Goal: Information Seeking & Learning: Learn about a topic

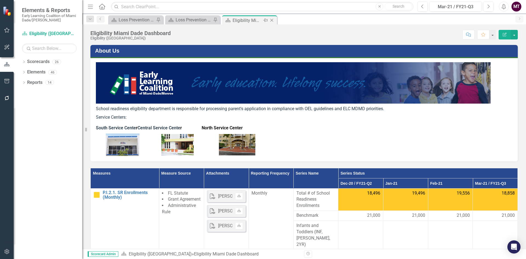
click at [271, 19] on icon "Close" at bounding box center [271, 20] width 5 height 4
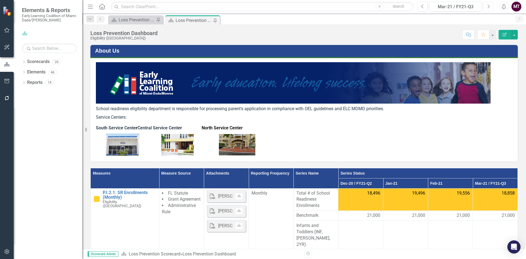
click at [488, 8] on icon "Next" at bounding box center [488, 6] width 3 height 5
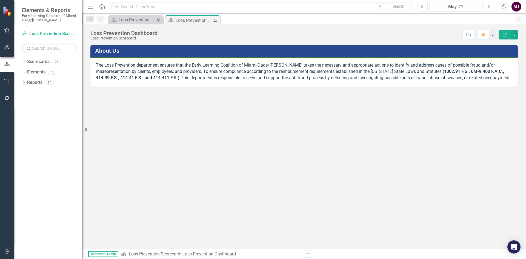
click at [488, 8] on icon "Next" at bounding box center [488, 6] width 3 height 5
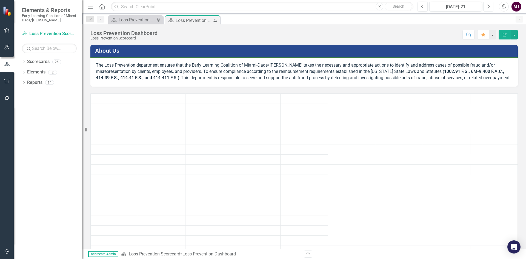
click at [488, 8] on icon "Next" at bounding box center [488, 6] width 3 height 5
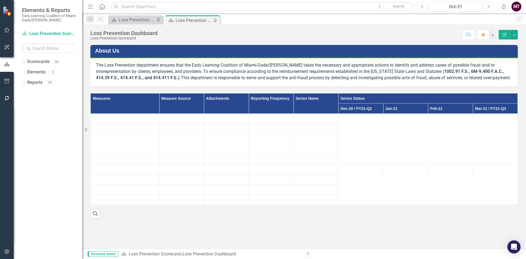
click at [488, 8] on icon "Next" at bounding box center [488, 6] width 3 height 5
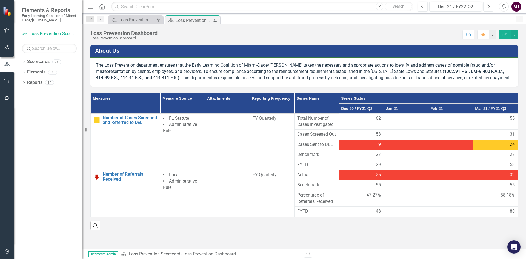
click at [488, 8] on icon "Next" at bounding box center [488, 6] width 3 height 5
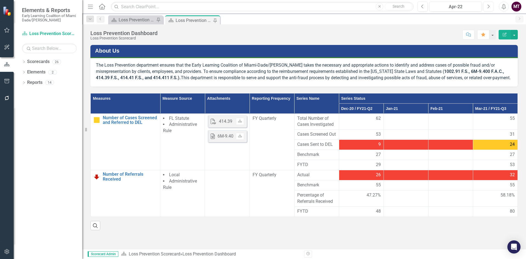
click at [488, 8] on icon "Next" at bounding box center [488, 6] width 3 height 5
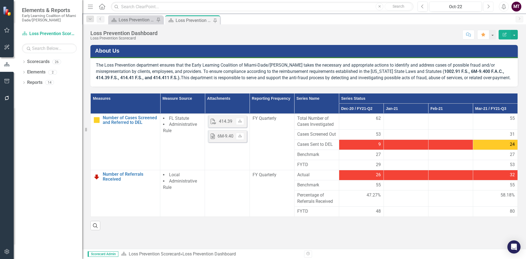
click at [488, 8] on icon "Next" at bounding box center [488, 6] width 3 height 5
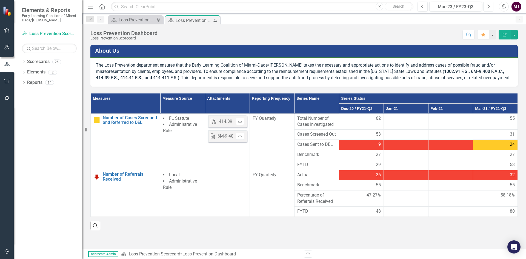
click at [488, 8] on icon "Next" at bounding box center [488, 6] width 3 height 5
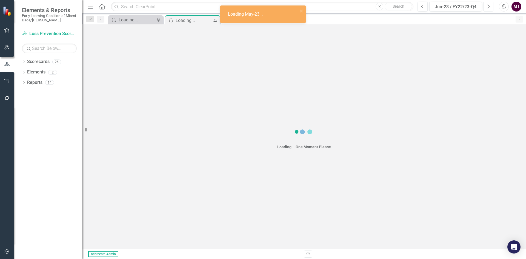
click at [488, 8] on icon "Next" at bounding box center [488, 6] width 3 height 5
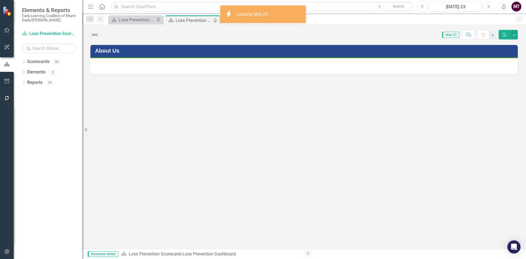
click at [488, 8] on icon "Next" at bounding box center [488, 6] width 3 height 5
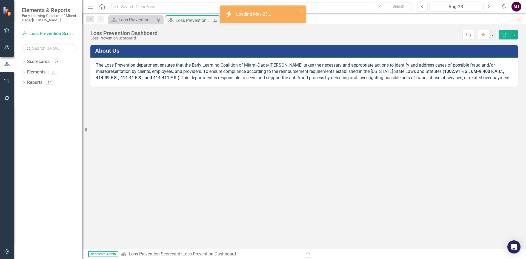
click at [488, 8] on icon "Next" at bounding box center [488, 6] width 3 height 5
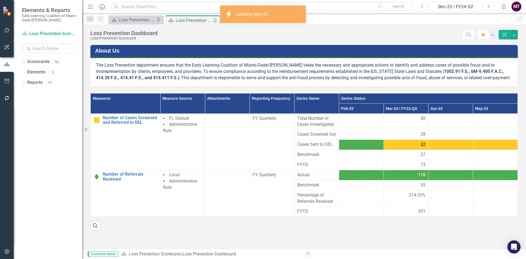
click at [488, 8] on icon "Next" at bounding box center [488, 6] width 3 height 5
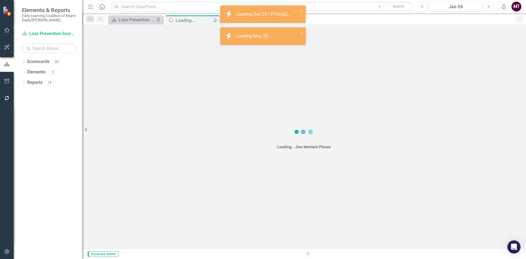
click at [488, 8] on icon "Next" at bounding box center [488, 6] width 3 height 5
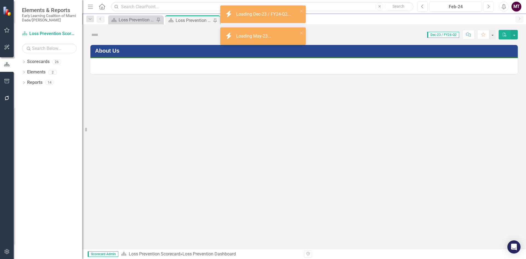
click at [488, 8] on icon "Next" at bounding box center [488, 6] width 3 height 5
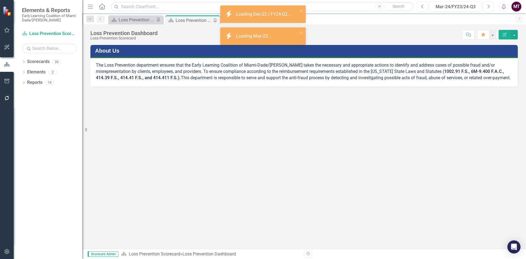
click at [488, 8] on icon "Next" at bounding box center [488, 6] width 3 height 5
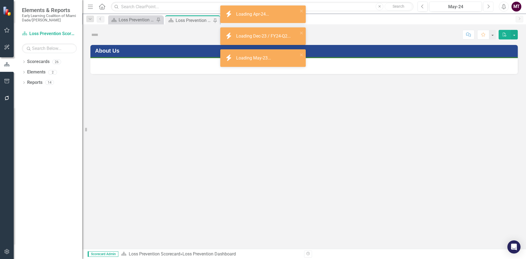
click at [488, 8] on icon "Next" at bounding box center [488, 6] width 3 height 5
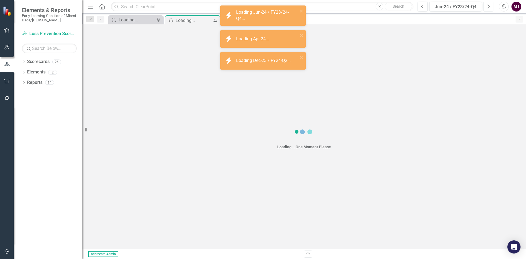
click at [488, 8] on icon "Next" at bounding box center [488, 6] width 3 height 5
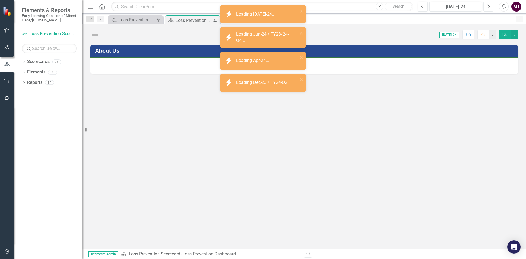
click at [488, 8] on icon "Next" at bounding box center [488, 6] width 3 height 5
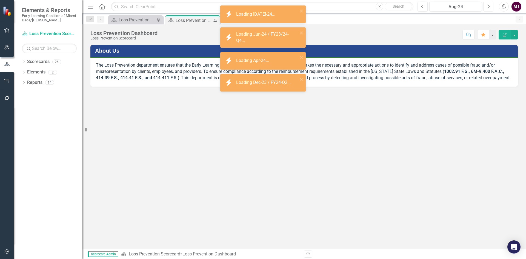
click at [488, 8] on icon "Next" at bounding box center [488, 6] width 3 height 5
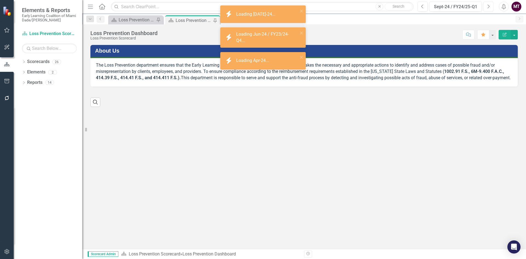
click at [488, 8] on icon "Next" at bounding box center [488, 6] width 3 height 5
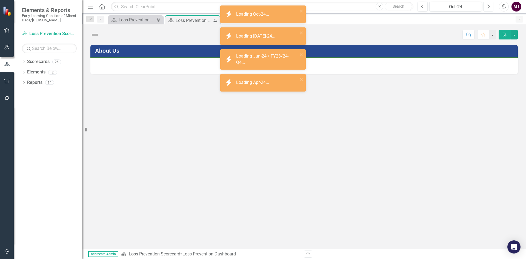
click at [488, 8] on icon "Next" at bounding box center [488, 6] width 3 height 5
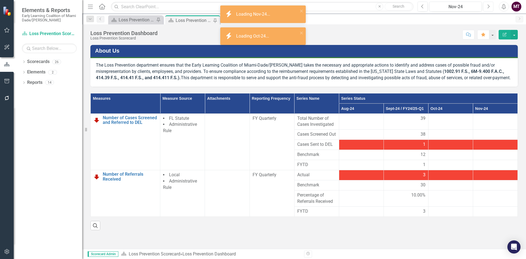
click at [489, 8] on icon "Next" at bounding box center [488, 6] width 3 height 5
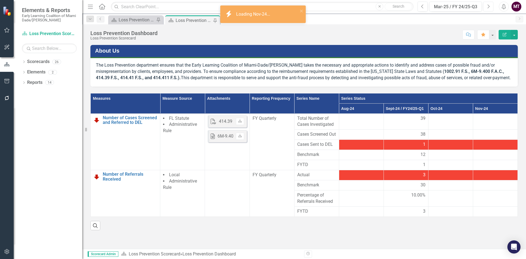
click at [489, 8] on icon "Next" at bounding box center [488, 6] width 3 height 5
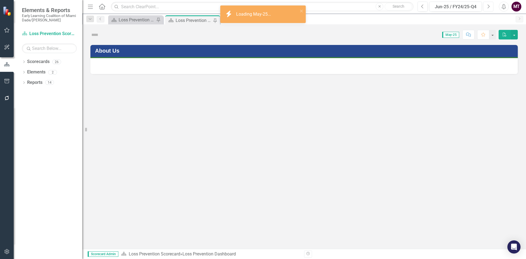
click at [489, 8] on icon "Next" at bounding box center [488, 6] width 3 height 5
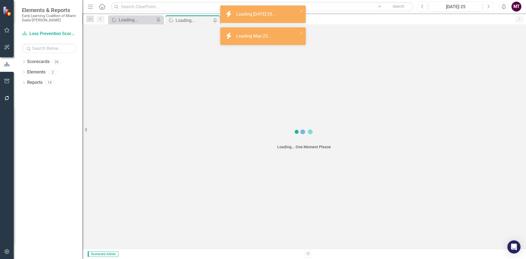
click at [489, 8] on icon "Next" at bounding box center [488, 6] width 3 height 5
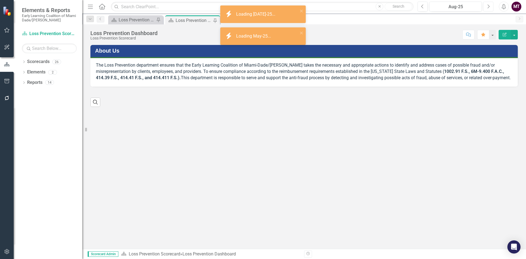
click at [489, 8] on icon "Next" at bounding box center [488, 6] width 3 height 5
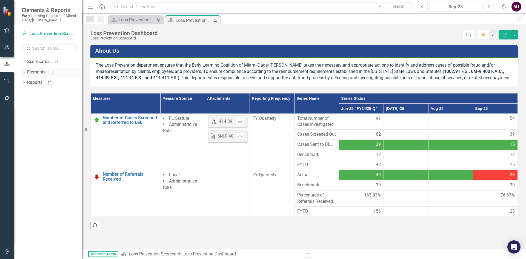
click at [22, 71] on icon "Dropdown" at bounding box center [24, 72] width 4 height 3
click at [25, 94] on icon "Dropdown" at bounding box center [27, 93] width 4 height 3
click at [229, 112] on th "Attachments" at bounding box center [227, 103] width 45 height 20
click at [48, 94] on link "Measure Measures" at bounding box center [43, 93] width 27 height 6
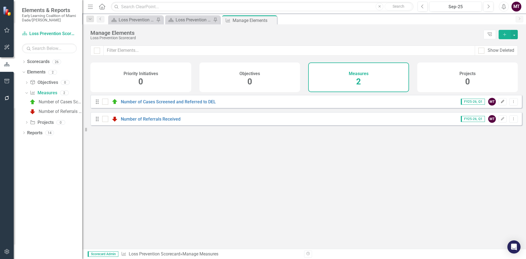
click at [499, 105] on button "Edit" at bounding box center [503, 101] width 8 height 7
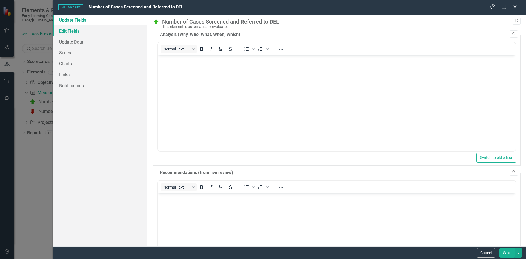
click at [73, 31] on link "Edit Fields" at bounding box center [100, 30] width 95 height 11
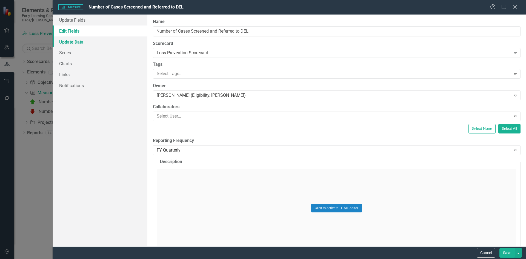
click at [73, 44] on link "Update Data" at bounding box center [100, 41] width 95 height 11
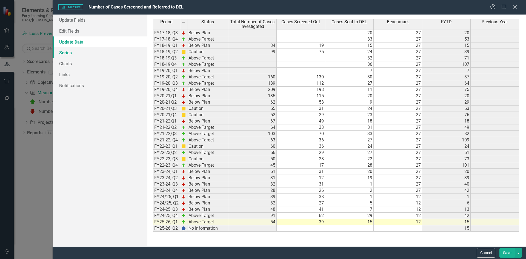
click at [71, 51] on link "Series" at bounding box center [100, 52] width 95 height 11
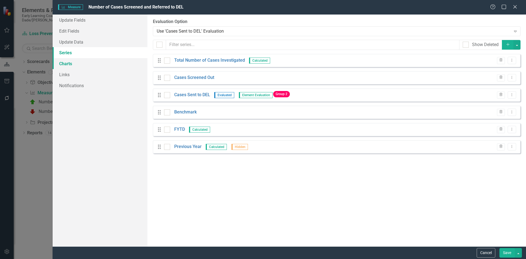
click at [69, 61] on link "Charts" at bounding box center [100, 63] width 95 height 11
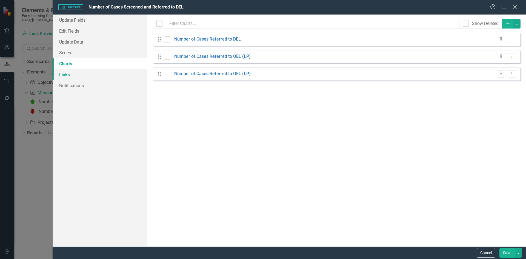
click at [69, 72] on link "Links" at bounding box center [100, 74] width 95 height 11
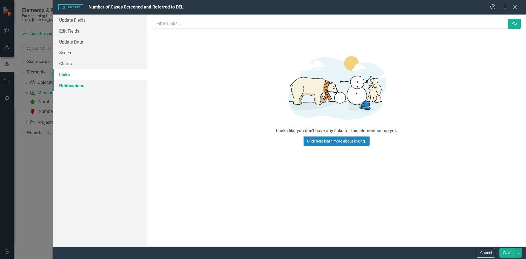
click at [71, 83] on link "Notifications" at bounding box center [100, 85] width 95 height 11
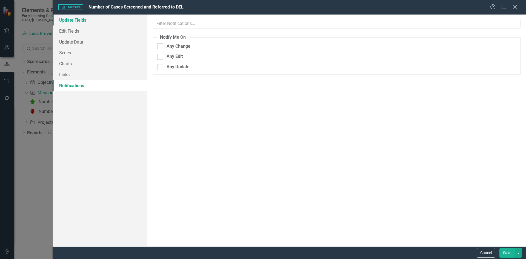
click at [76, 23] on link "Update Fields" at bounding box center [100, 20] width 95 height 11
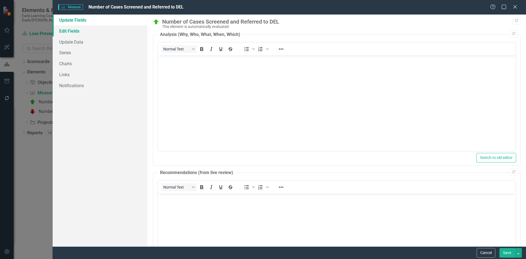
click at [73, 33] on link "Edit Fields" at bounding box center [100, 30] width 95 height 11
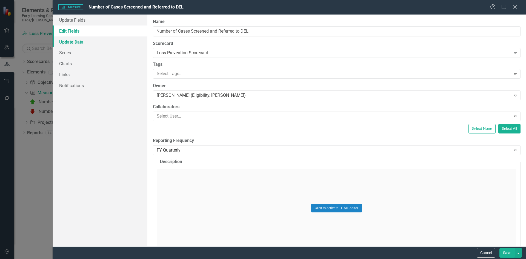
click at [72, 39] on link "Update Data" at bounding box center [100, 41] width 95 height 11
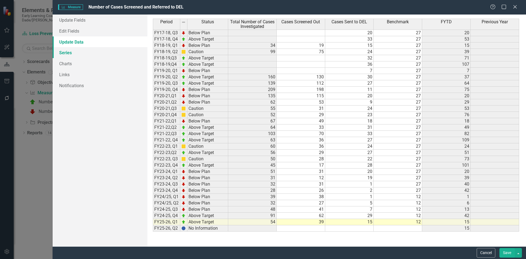
click at [73, 49] on link "Series" at bounding box center [100, 52] width 95 height 11
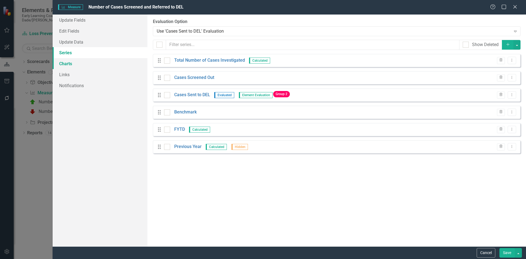
click at [74, 63] on link "Charts" at bounding box center [100, 63] width 95 height 11
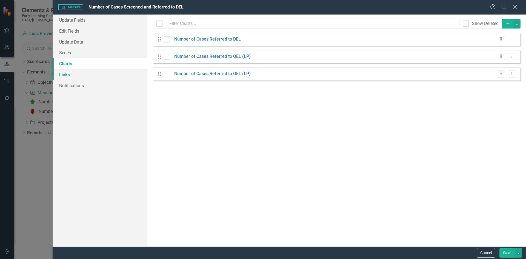
click at [74, 73] on link "Links" at bounding box center [100, 74] width 95 height 11
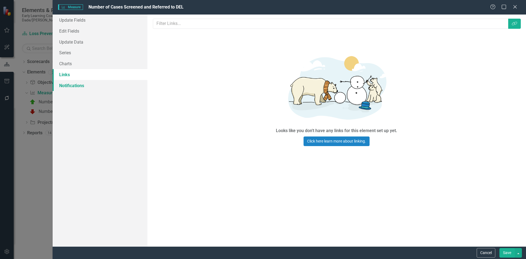
click at [74, 83] on link "Notifications" at bounding box center [100, 85] width 95 height 11
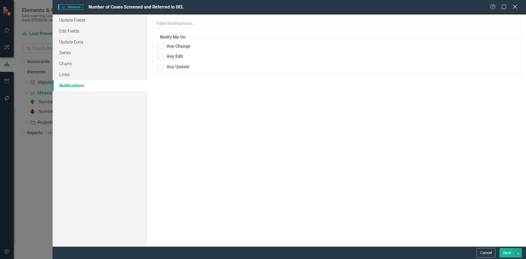
click at [515, 6] on icon at bounding box center [515, 7] width 4 height 4
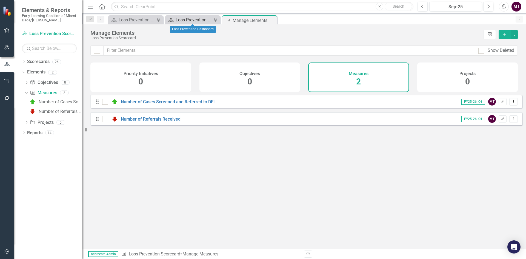
click at [192, 20] on div "Loss Prevention Dashboard" at bounding box center [194, 19] width 36 height 7
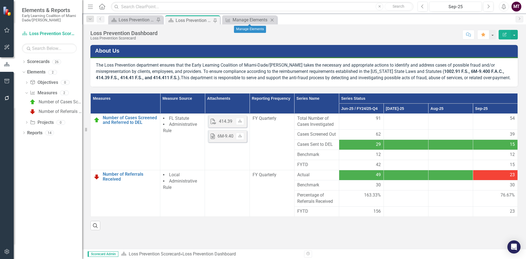
click at [273, 19] on icon "Close" at bounding box center [271, 20] width 5 height 4
click at [507, 35] on button "Edit Report" at bounding box center [505, 35] width 12 height 10
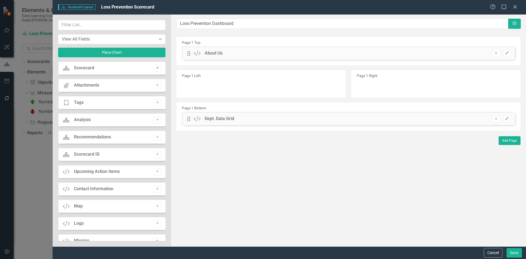
click at [155, 67] on icon "Add" at bounding box center [157, 67] width 4 height 3
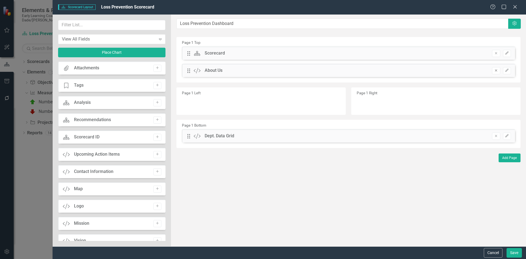
click at [496, 73] on button "Remove" at bounding box center [496, 70] width 8 height 7
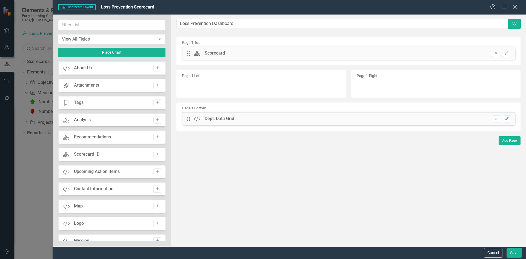
click at [507, 55] on icon "Edit" at bounding box center [507, 53] width 4 height 3
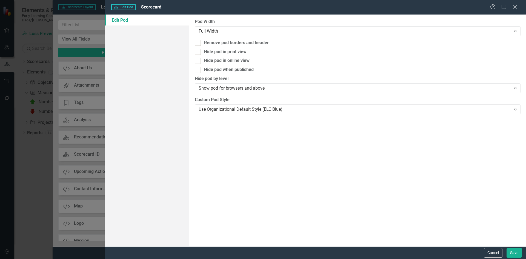
click at [83, 22] on div "Scorecard Edit Pod Scorecard Help Maximize Close Edit Pod Pod Width Full Width …" at bounding box center [263, 129] width 526 height 259
click at [516, 7] on icon "Close" at bounding box center [515, 6] width 7 height 5
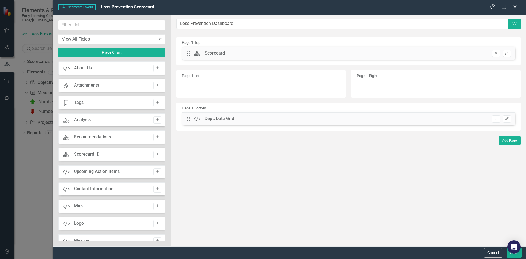
click at [90, 84] on div "Attachments" at bounding box center [86, 85] width 25 height 6
click at [153, 88] on button "Add" at bounding box center [157, 85] width 8 height 7
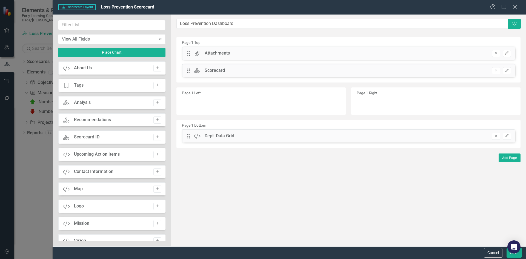
click at [506, 54] on icon "button" at bounding box center [506, 52] width 3 height 3
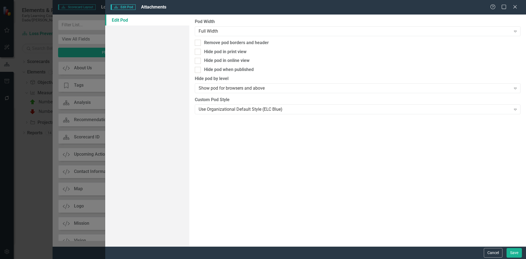
click at [190, 4] on div "Scorecard Edit Pod Attachments" at bounding box center [300, 7] width 379 height 6
click at [81, 27] on div "Scorecard Edit Pod Attachments Help Maximize Close Edit Pod Pod Width Full Widt…" at bounding box center [263, 129] width 526 height 259
click at [94, 13] on div "Scorecard Edit Pod Attachments Help Maximize Close Edit Pod Pod Width Full Widt…" at bounding box center [263, 129] width 526 height 259
click at [493, 253] on button "Cancel" at bounding box center [493, 253] width 19 height 10
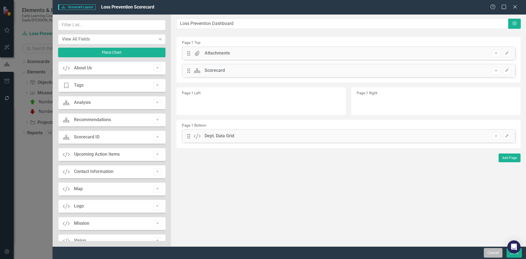
click at [497, 254] on button "Cancel" at bounding box center [493, 253] width 19 height 10
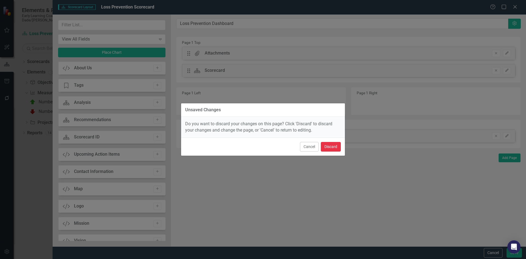
click at [328, 146] on button "Discard" at bounding box center [331, 147] width 20 height 10
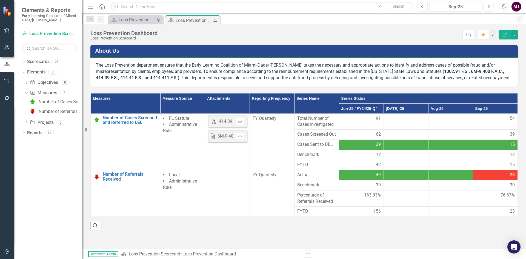
click at [226, 109] on th "Attachments" at bounding box center [227, 103] width 45 height 20
click at [226, 109] on th "Attachments Sort Ascending" at bounding box center [227, 103] width 45 height 20
click at [226, 109] on th "Attachments Sort Descending" at bounding box center [227, 103] width 45 height 20
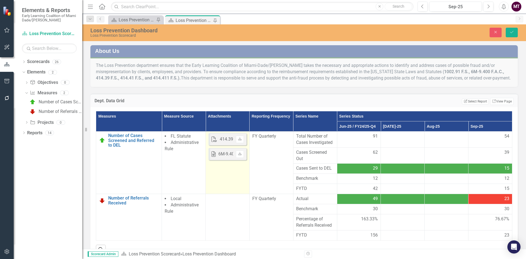
click at [222, 176] on td "PDF 414.39 Fraud.pdf Uploaded Oct 11, 2021 3:54 PM Download Word 6M-9.400.doc U…" at bounding box center [228, 162] width 44 height 62
click at [226, 157] on div "6M-9.400.doc" at bounding box center [231, 154] width 27 height 6
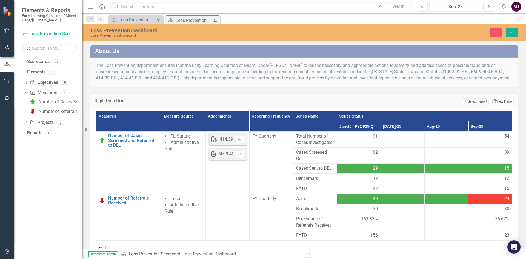
click at [227, 130] on th "Attachments" at bounding box center [228, 121] width 44 height 20
click at [227, 130] on th "Attachments Sort Ascending" at bounding box center [228, 121] width 44 height 20
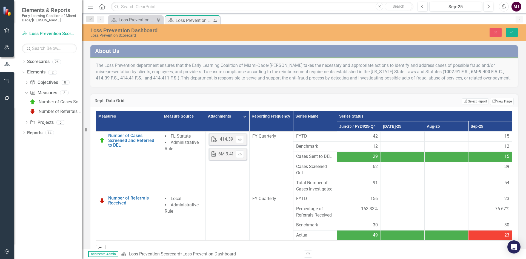
click at [227, 130] on th "Attachments Sort Descending" at bounding box center [228, 121] width 44 height 20
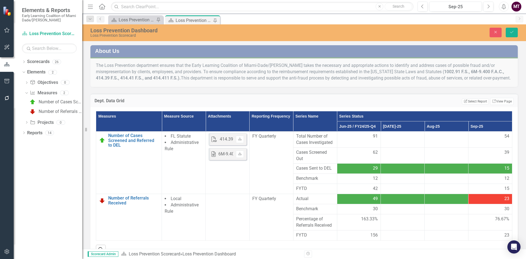
click at [227, 130] on th "Attachments" at bounding box center [228, 121] width 44 height 20
click at [227, 130] on th "Attachments Sort Ascending" at bounding box center [228, 121] width 44 height 20
click at [491, 33] on button "Close" at bounding box center [496, 33] width 12 height 10
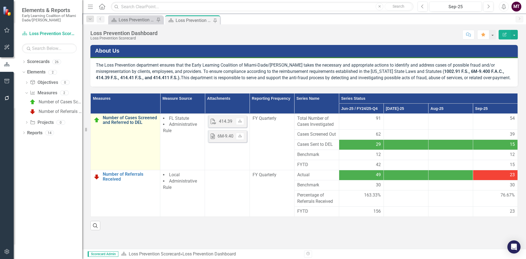
click at [118, 125] on link "Number of Cases Screened and Referred to DEL" at bounding box center [130, 120] width 55 height 10
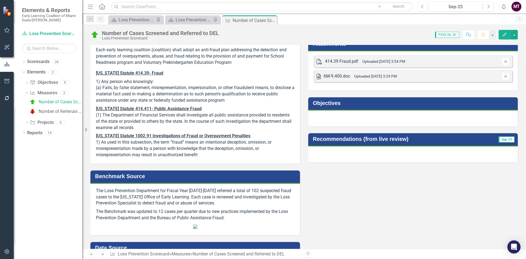
scroll to position [137, 0]
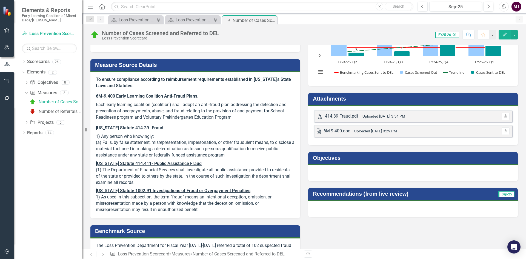
click at [346, 100] on h3 "Attachments" at bounding box center [414, 99] width 202 height 6
click at [388, 100] on h3 "Attachments" at bounding box center [414, 99] width 202 height 6
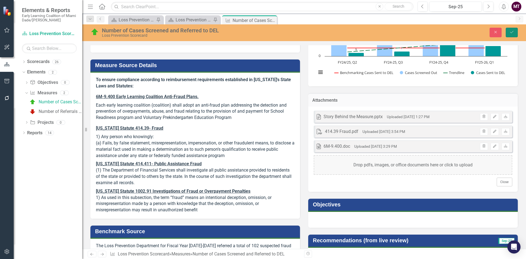
click at [517, 30] on button "Save" at bounding box center [512, 33] width 12 height 10
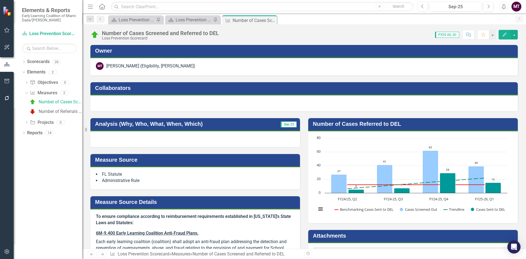
drag, startPoint x: 270, startPoint y: 19, endPoint x: 238, endPoint y: 23, distance: 32.2
click at [0, 0] on icon "Close" at bounding box center [0, 0] width 0 height 0
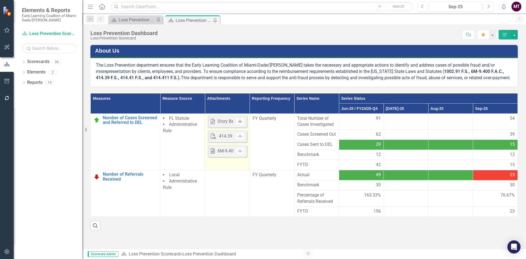
click at [240, 123] on icon "Download" at bounding box center [240, 120] width 4 height 3
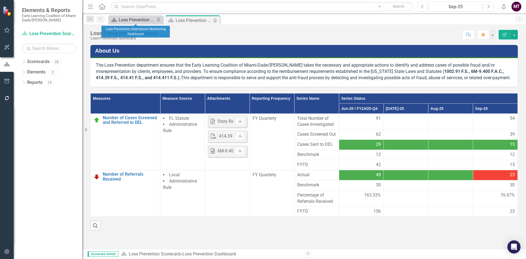
click at [141, 18] on div "Loss Prevention Attendance Monitoring Dashboard" at bounding box center [137, 19] width 36 height 7
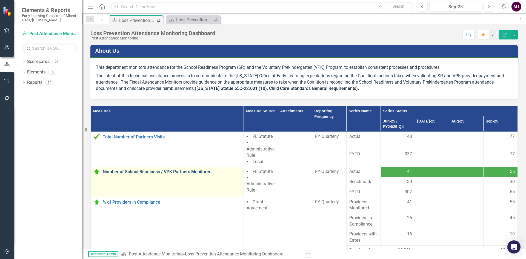
click at [105, 169] on link "Number of School Readiness / VPK Partners Monitored" at bounding box center [172, 171] width 138 height 5
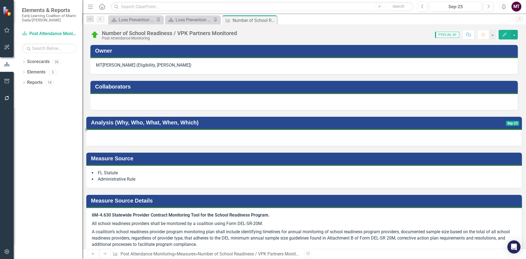
scroll to position [110, 0]
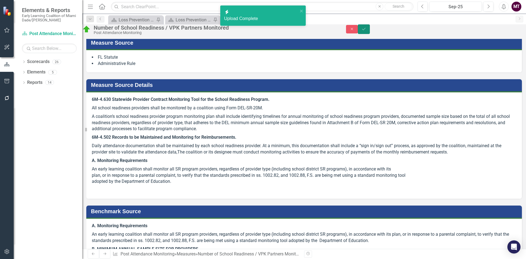
click at [366, 31] on icon "Save" at bounding box center [363, 29] width 5 height 4
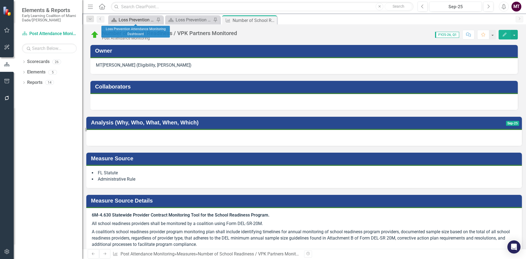
click at [143, 20] on div "Loss Prevention Attendance Monitoring Dashboard" at bounding box center [137, 19] width 36 height 7
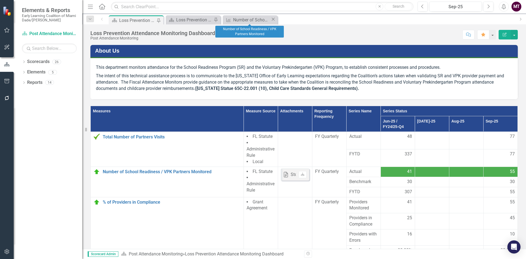
click at [272, 19] on icon "Close" at bounding box center [272, 19] width 5 height 4
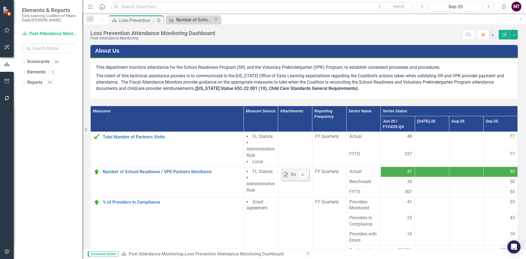
click at [194, 21] on div "Number of School Readiness / VPK Partners Monitored" at bounding box center [195, 19] width 38 height 7
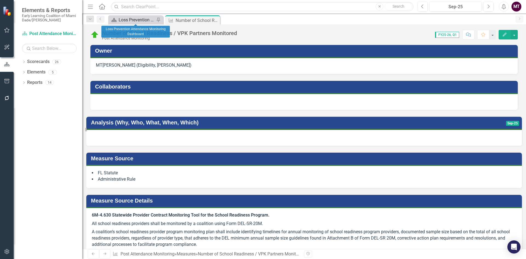
click at [145, 19] on div "Loss Prevention Attendance Monitoring Dashboard" at bounding box center [137, 19] width 36 height 7
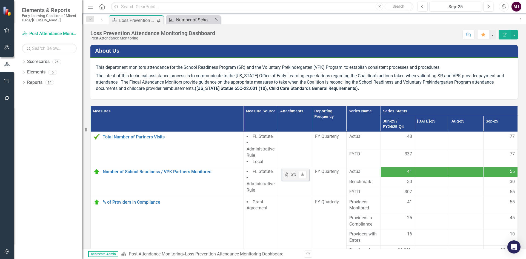
click at [190, 17] on div "Number of School Readiness / VPK Partners Monitored" at bounding box center [195, 19] width 38 height 7
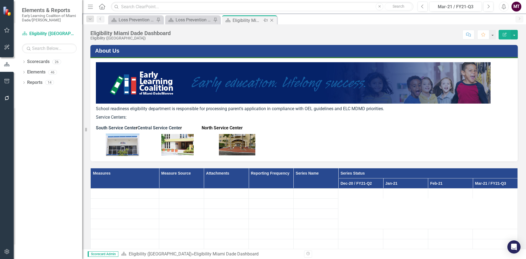
click at [273, 20] on icon "Close" at bounding box center [271, 20] width 5 height 4
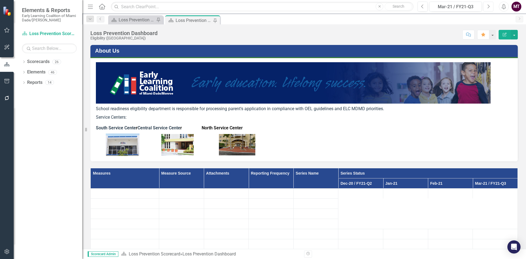
click at [487, 7] on icon "Next" at bounding box center [488, 6] width 3 height 5
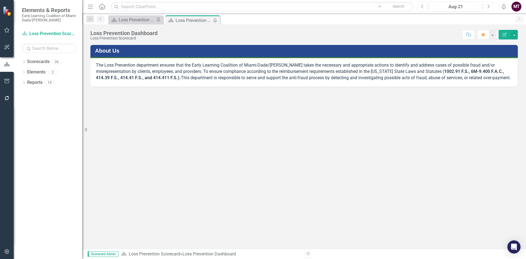
click at [487, 7] on icon "Next" at bounding box center [488, 6] width 3 height 5
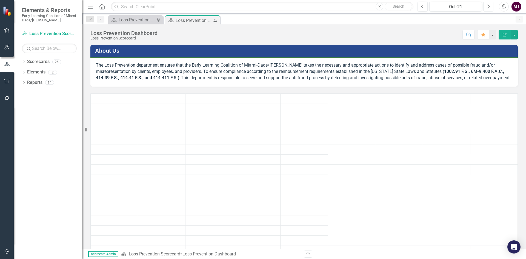
click at [487, 7] on icon "Next" at bounding box center [488, 6] width 3 height 5
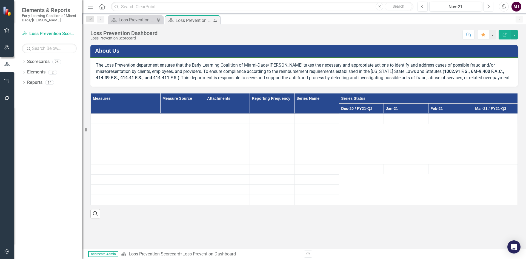
click at [487, 7] on icon "Next" at bounding box center [488, 6] width 3 height 5
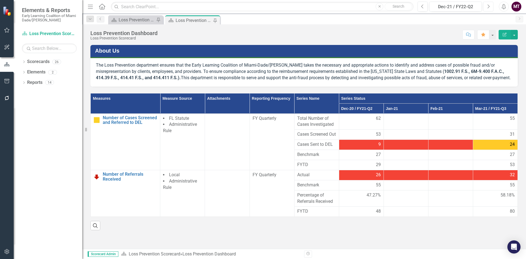
click at [487, 7] on icon "Next" at bounding box center [488, 6] width 3 height 5
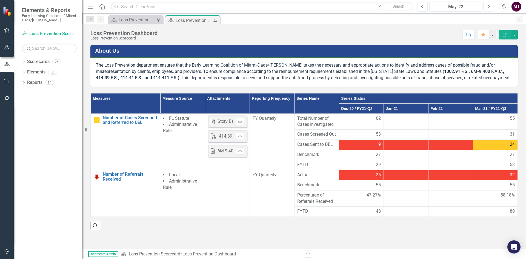
click at [487, 7] on icon "Next" at bounding box center [488, 6] width 3 height 5
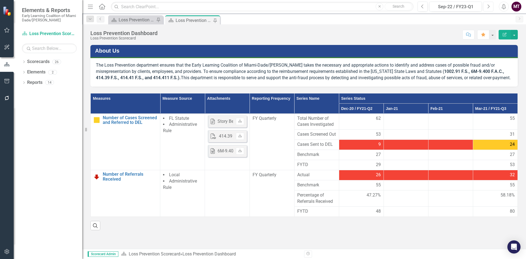
click at [487, 7] on icon "Next" at bounding box center [488, 6] width 3 height 5
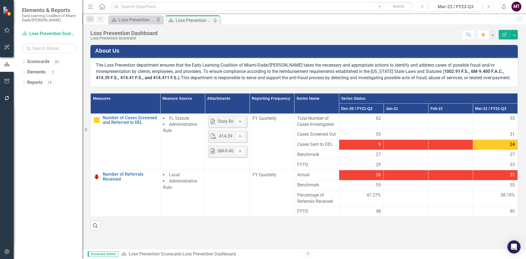
click at [487, 7] on icon "Next" at bounding box center [488, 6] width 3 height 5
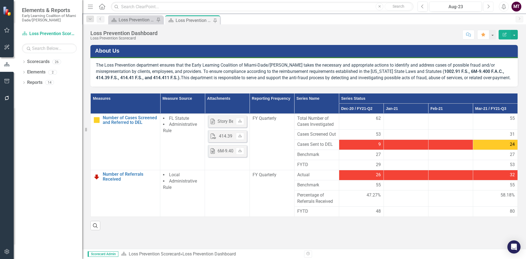
click at [487, 7] on icon "Next" at bounding box center [488, 6] width 3 height 5
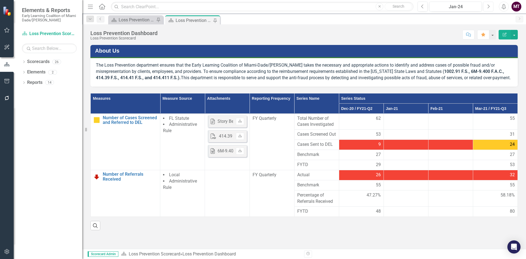
click at [487, 7] on icon "Next" at bounding box center [488, 6] width 3 height 5
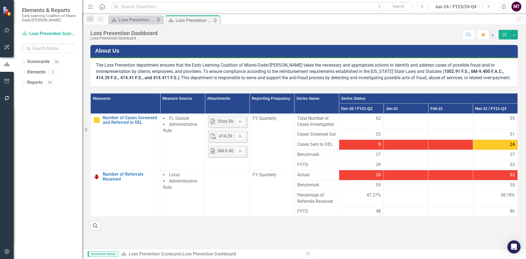
click at [487, 7] on icon "Next" at bounding box center [488, 6] width 3 height 5
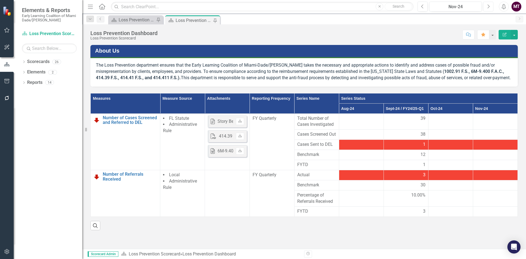
click at [85, 6] on div "Resize" at bounding box center [84, 129] width 4 height 259
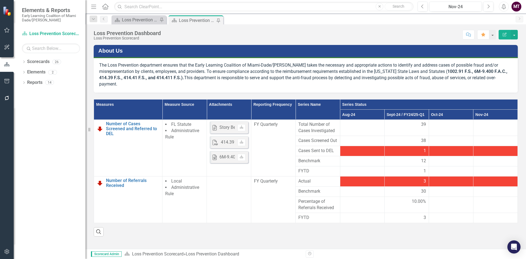
click at [90, 7] on icon "Menu" at bounding box center [93, 7] width 7 height 6
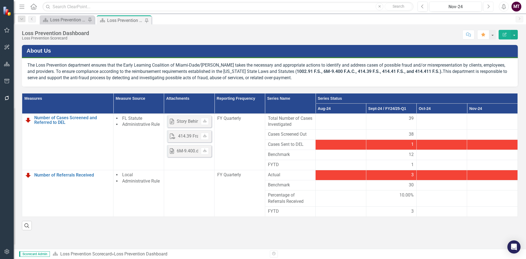
click at [487, 8] on icon "Next" at bounding box center [488, 6] width 3 height 5
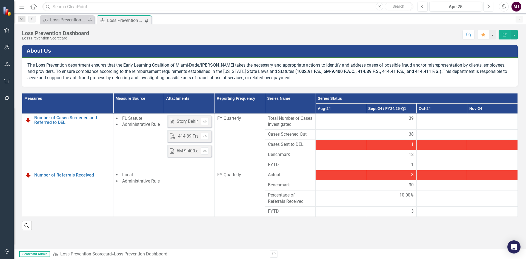
click at [487, 8] on icon "Next" at bounding box center [488, 6] width 3 height 5
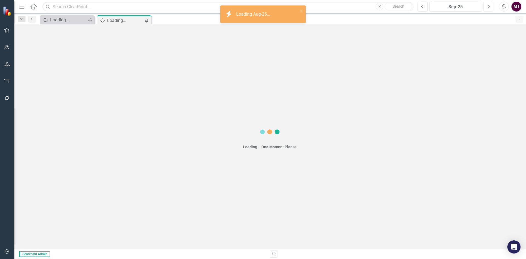
click at [487, 8] on icon "Next" at bounding box center [488, 6] width 3 height 5
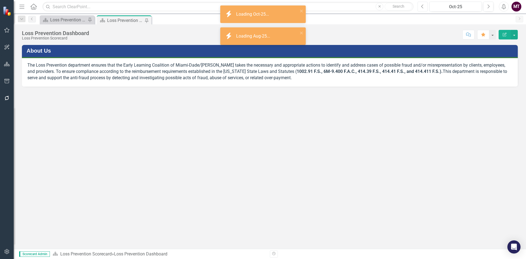
click at [423, 10] on button "Previous" at bounding box center [423, 7] width 10 height 10
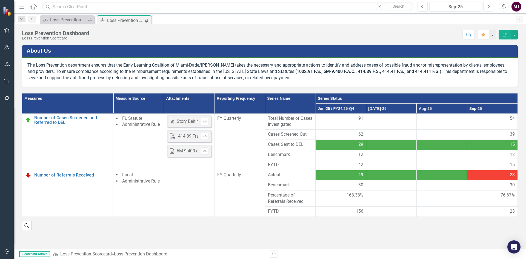
click at [489, 8] on icon "Next" at bounding box center [488, 6] width 3 height 5
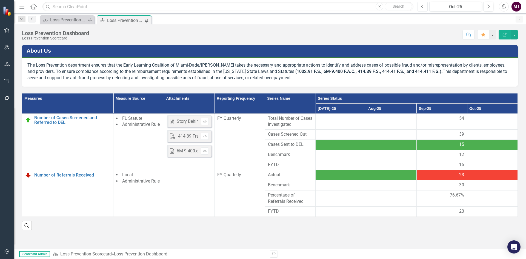
click at [426, 9] on button "Previous" at bounding box center [423, 7] width 10 height 10
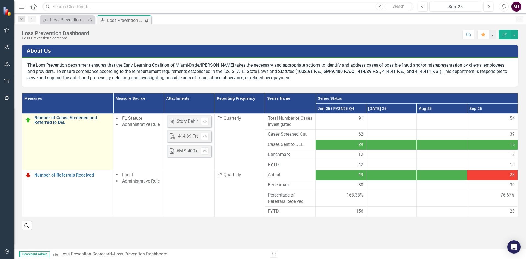
click at [60, 117] on link "Number of Cases Screened and Referred to DEL" at bounding box center [72, 120] width 76 height 10
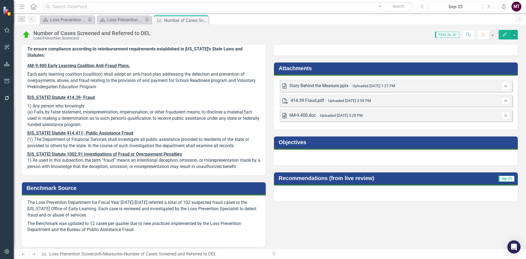
scroll to position [166, 0]
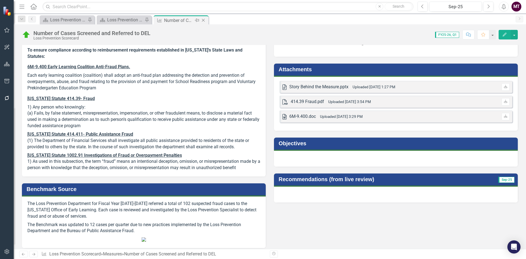
click at [204, 21] on icon "Close" at bounding box center [203, 20] width 5 height 4
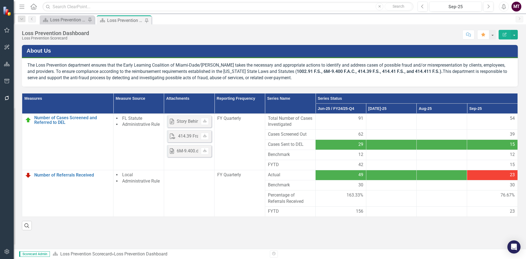
click at [481, 110] on th "Sep-25" at bounding box center [492, 108] width 51 height 10
click at [481, 110] on th "Sep-25 Sort Ascending" at bounding box center [492, 108] width 50 height 10
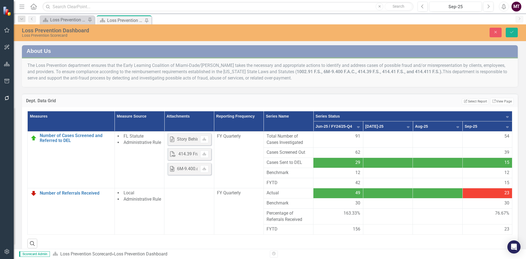
click at [487, 128] on th "Sep-25 Sort Descending" at bounding box center [488, 126] width 50 height 10
click at [487, 128] on th "Sep-25" at bounding box center [488, 126] width 50 height 10
click at [491, 29] on button "Close" at bounding box center [496, 33] width 12 height 10
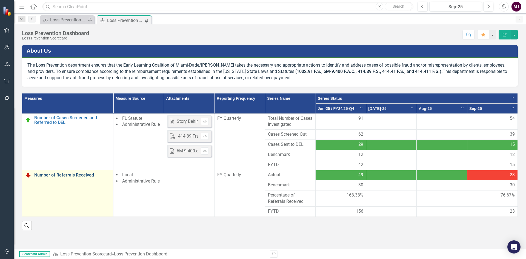
click at [70, 174] on link "Number of Referrals Received" at bounding box center [72, 175] width 76 height 5
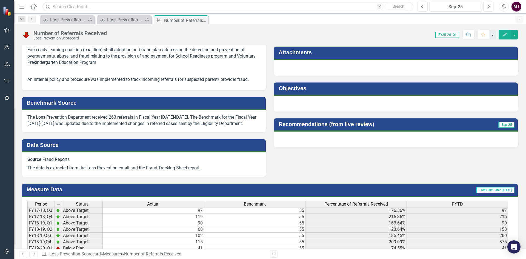
scroll to position [138, 0]
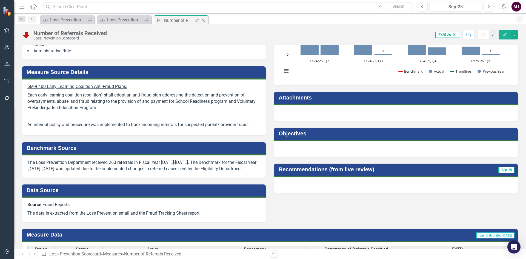
click at [204, 19] on icon "Close" at bounding box center [203, 20] width 5 height 4
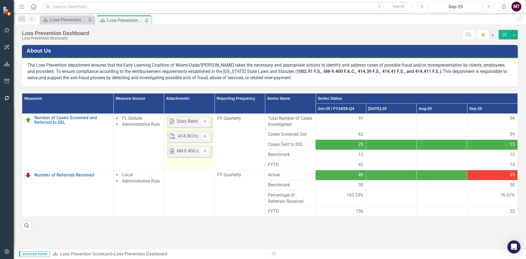
click at [197, 123] on div "Story Behind the Measure.pptx" at bounding box center [206, 121] width 59 height 6
click at [205, 122] on icon "Download" at bounding box center [205, 120] width 4 height 3
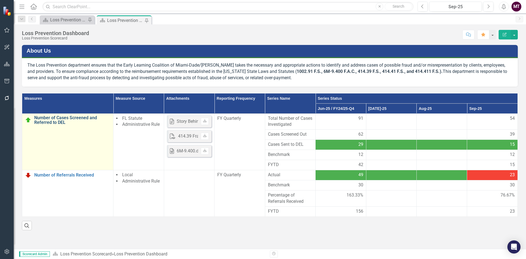
click at [59, 120] on link "Number of Cases Screened and Referred to DEL" at bounding box center [72, 120] width 76 height 10
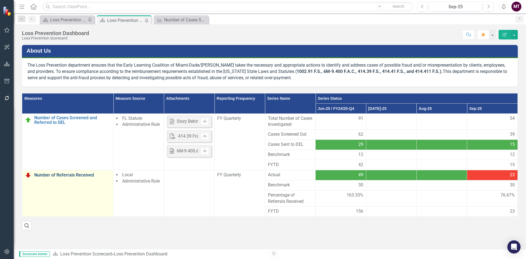
click at [52, 175] on link "Number of Referrals Received" at bounding box center [72, 175] width 76 height 5
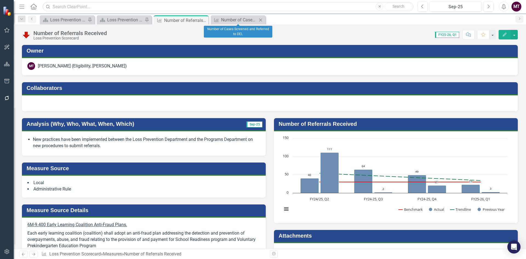
click at [262, 20] on icon "Close" at bounding box center [260, 20] width 5 height 4
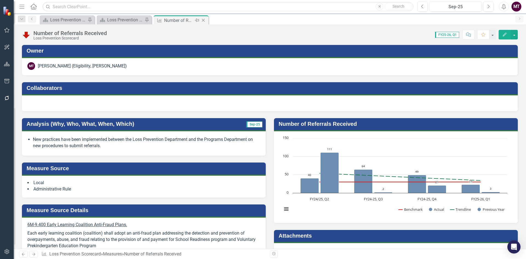
click at [205, 21] on icon "Close" at bounding box center [203, 20] width 5 height 4
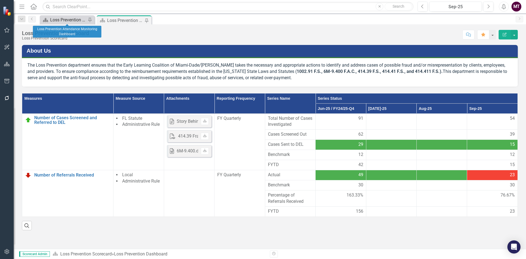
click at [70, 19] on div "Loss Prevention Attendance Monitoring Dashboard" at bounding box center [68, 19] width 36 height 7
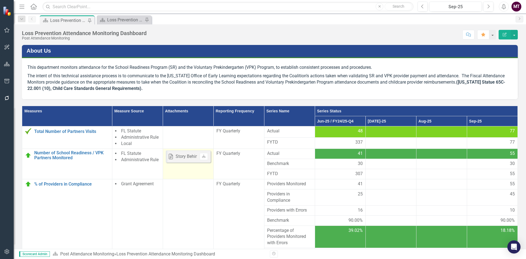
click at [178, 155] on div "Story Behind the Measure.pptx" at bounding box center [205, 156] width 59 height 6
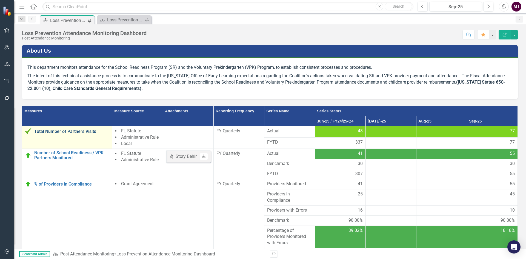
click at [62, 129] on link "Total Number of Partners Visits" at bounding box center [71, 131] width 75 height 5
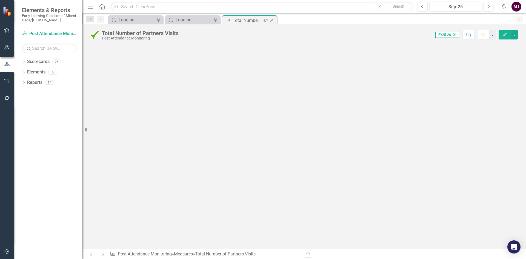
click at [271, 20] on icon "Close" at bounding box center [271, 20] width 5 height 4
click at [132, 21] on div "Loading..." at bounding box center [137, 19] width 36 height 7
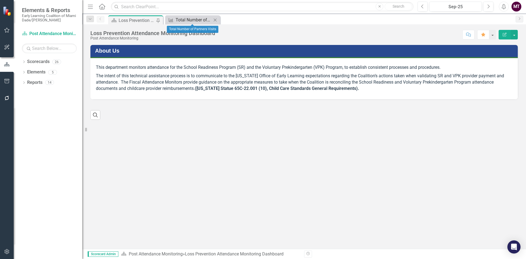
click at [188, 22] on div "Total Number of Partners Visits" at bounding box center [194, 19] width 36 height 7
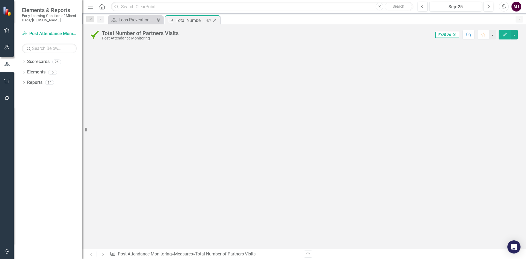
click at [216, 21] on icon "Close" at bounding box center [214, 20] width 5 height 4
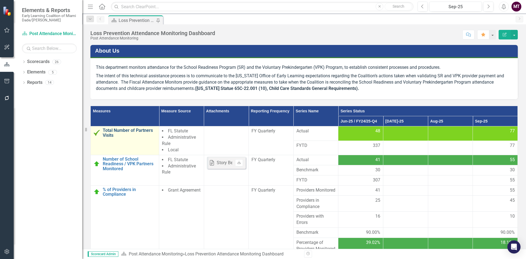
click at [116, 130] on link "Total Number of Partners Visits" at bounding box center [129, 133] width 53 height 10
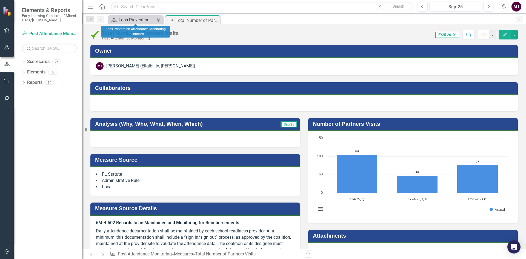
click at [140, 21] on div "Loss Prevention Attendance Monitoring Dashboard" at bounding box center [137, 19] width 36 height 7
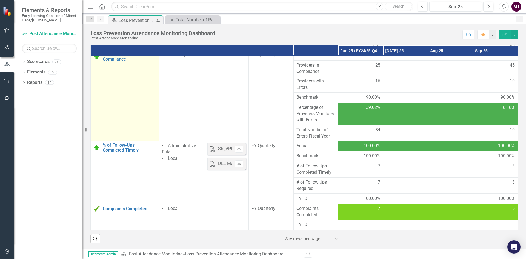
scroll to position [77, 0]
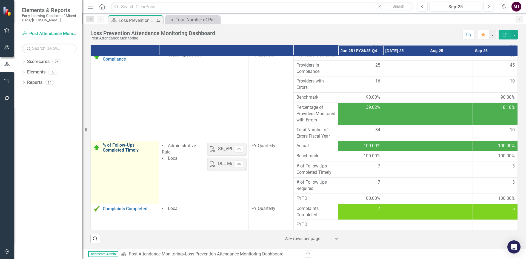
click at [117, 145] on link "% of Follow-Ups Completed Timely" at bounding box center [129, 148] width 53 height 10
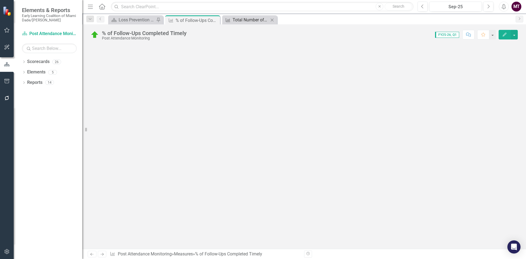
click at [246, 21] on div "Total Number of Partners Visits" at bounding box center [251, 19] width 36 height 7
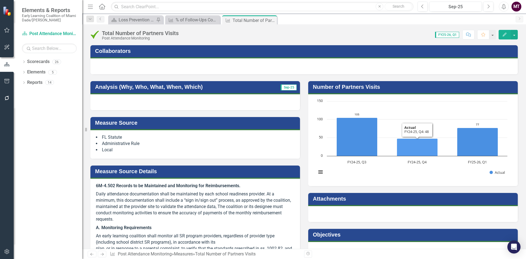
scroll to position [27, 0]
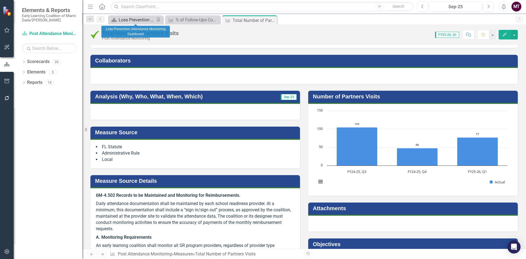
click at [128, 17] on div "Loss Prevention Attendance Monitoring Dashboard" at bounding box center [137, 19] width 36 height 7
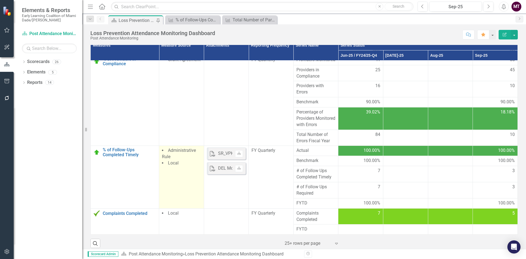
scroll to position [70, 0]
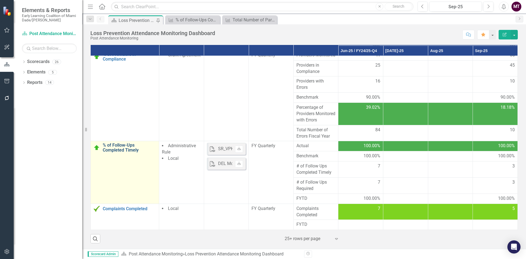
click at [109, 148] on link "% of Follow-Ups Completed Timely" at bounding box center [129, 148] width 53 height 10
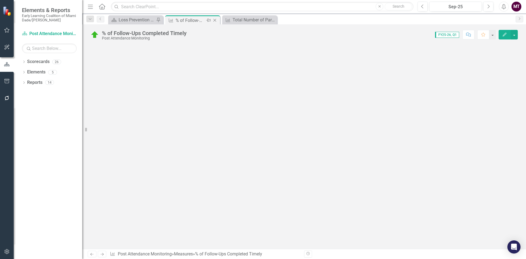
click at [216, 20] on icon "Close" at bounding box center [214, 20] width 5 height 4
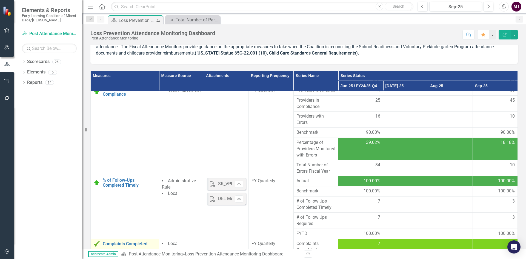
scroll to position [70, 0]
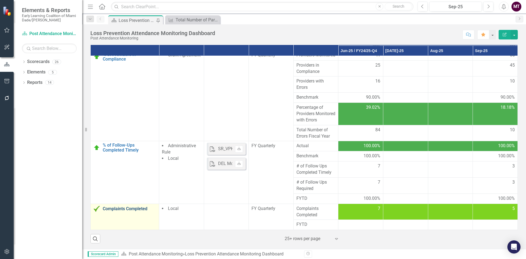
click at [115, 207] on link "Complaints Completed" at bounding box center [129, 208] width 53 height 5
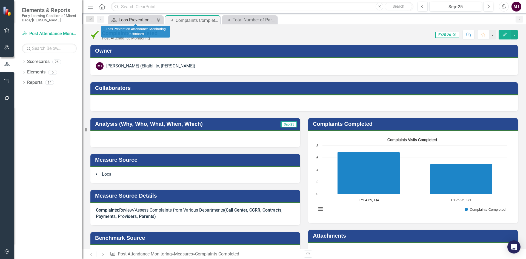
click at [146, 21] on div "Loss Prevention Attendance Monitoring Dashboard" at bounding box center [137, 19] width 36 height 7
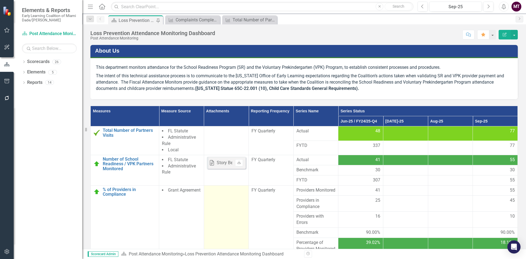
scroll to position [77, 0]
